Goal: Find specific page/section: Find specific page/section

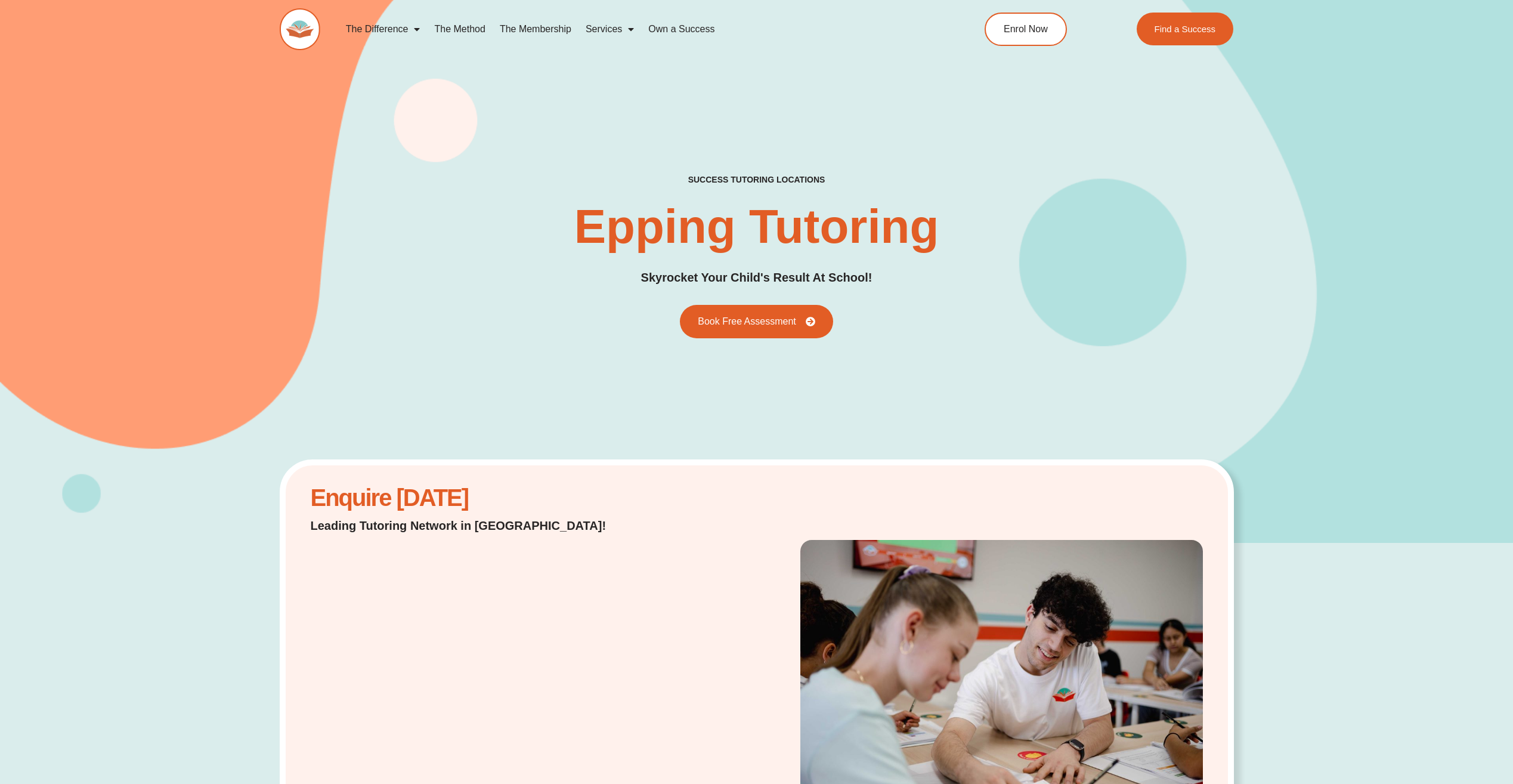
click at [462, 27] on link "The Method" at bounding box center [458, 29] width 65 height 27
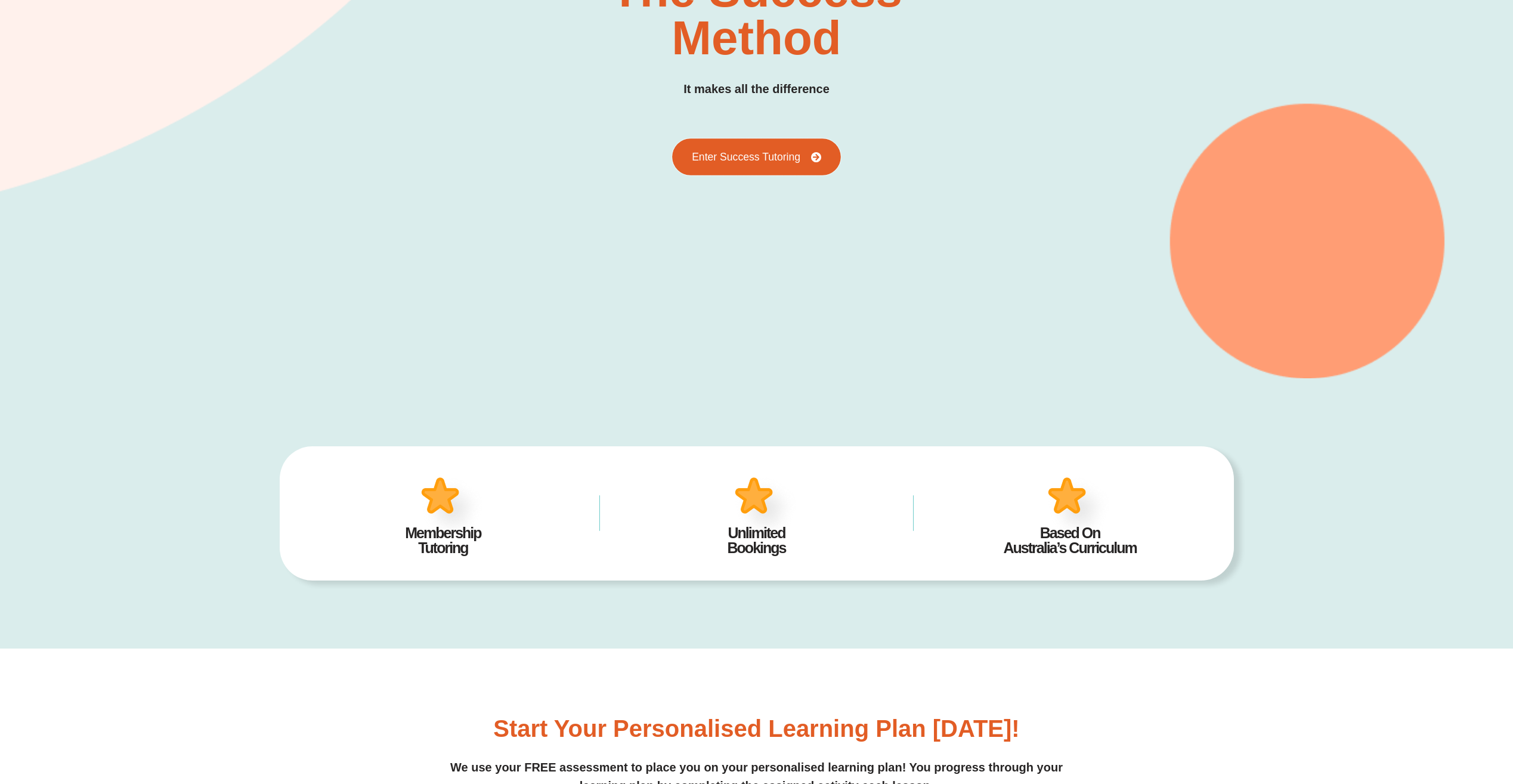
scroll to position [359, 0]
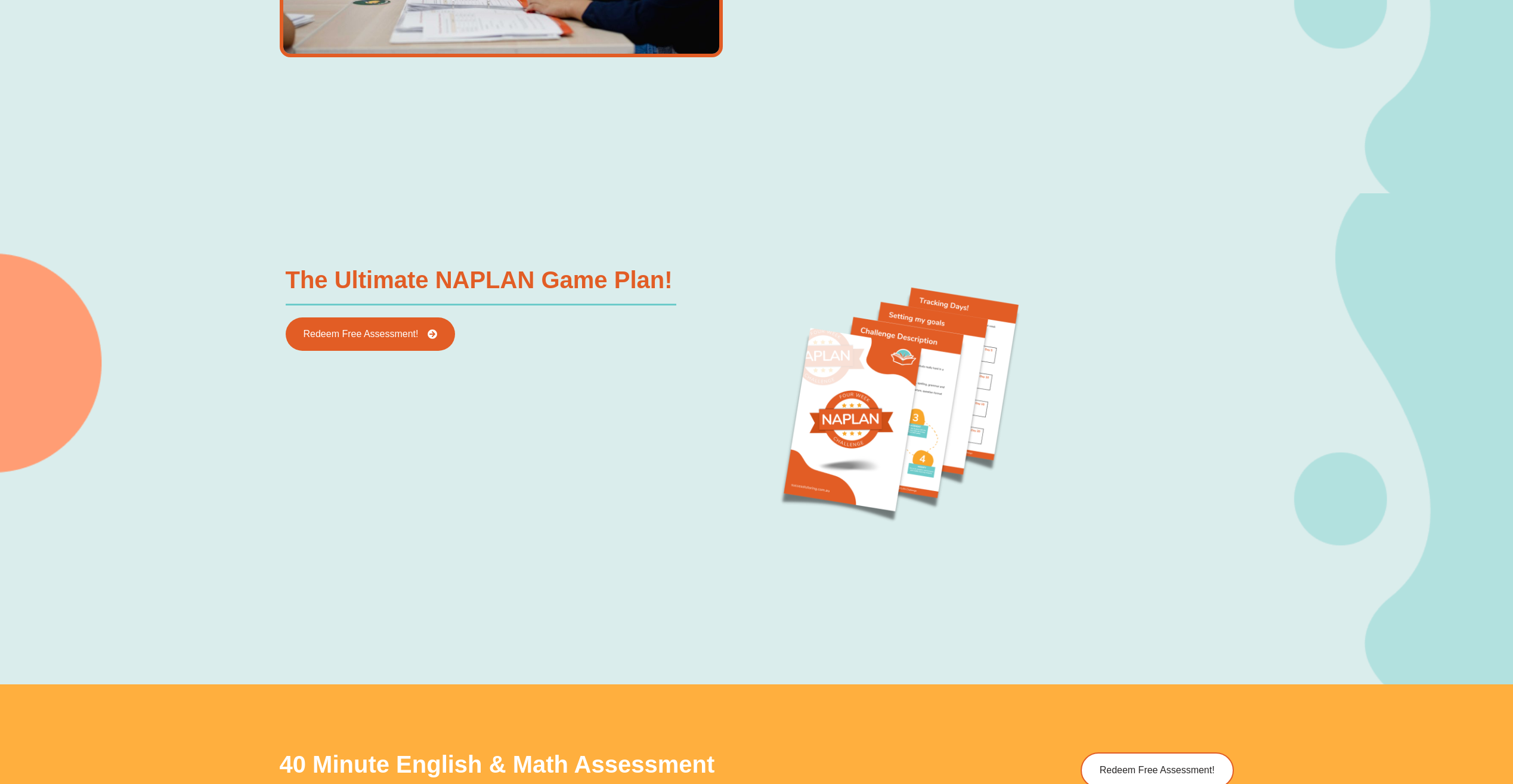
scroll to position [1550, 0]
